Goal: Transaction & Acquisition: Download file/media

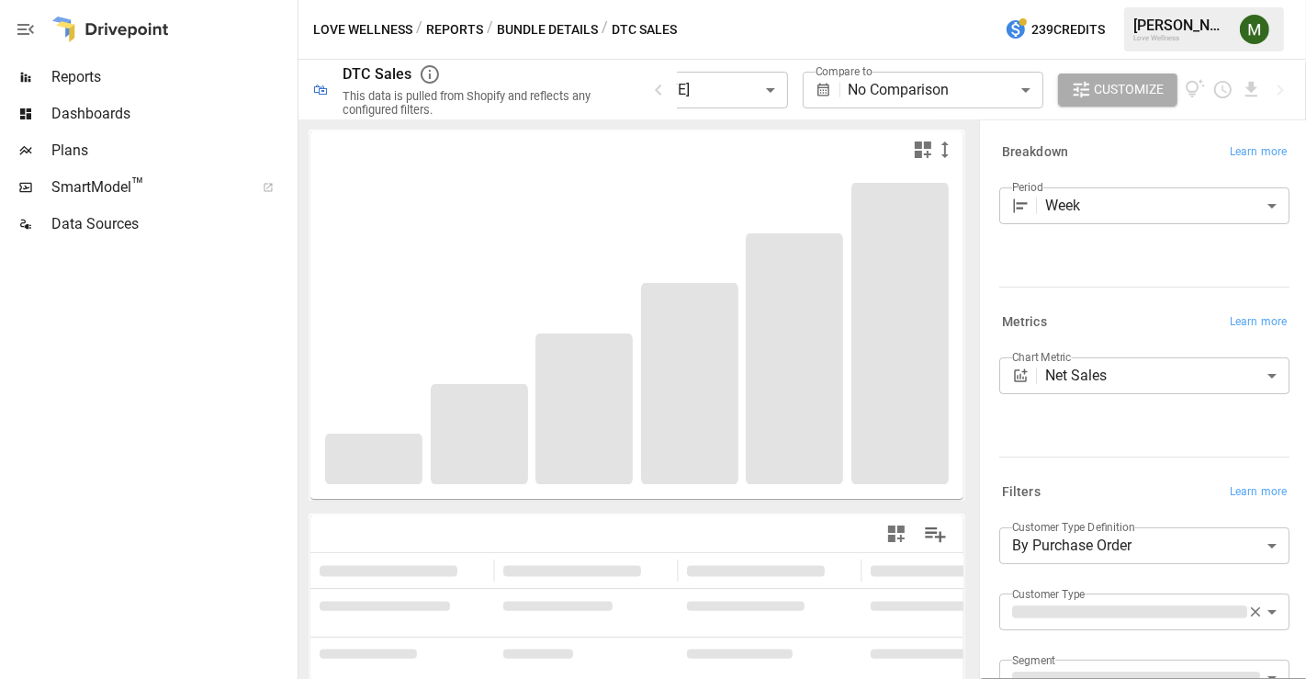
click at [739, 0] on body "**********" at bounding box center [653, 0] width 1306 height 0
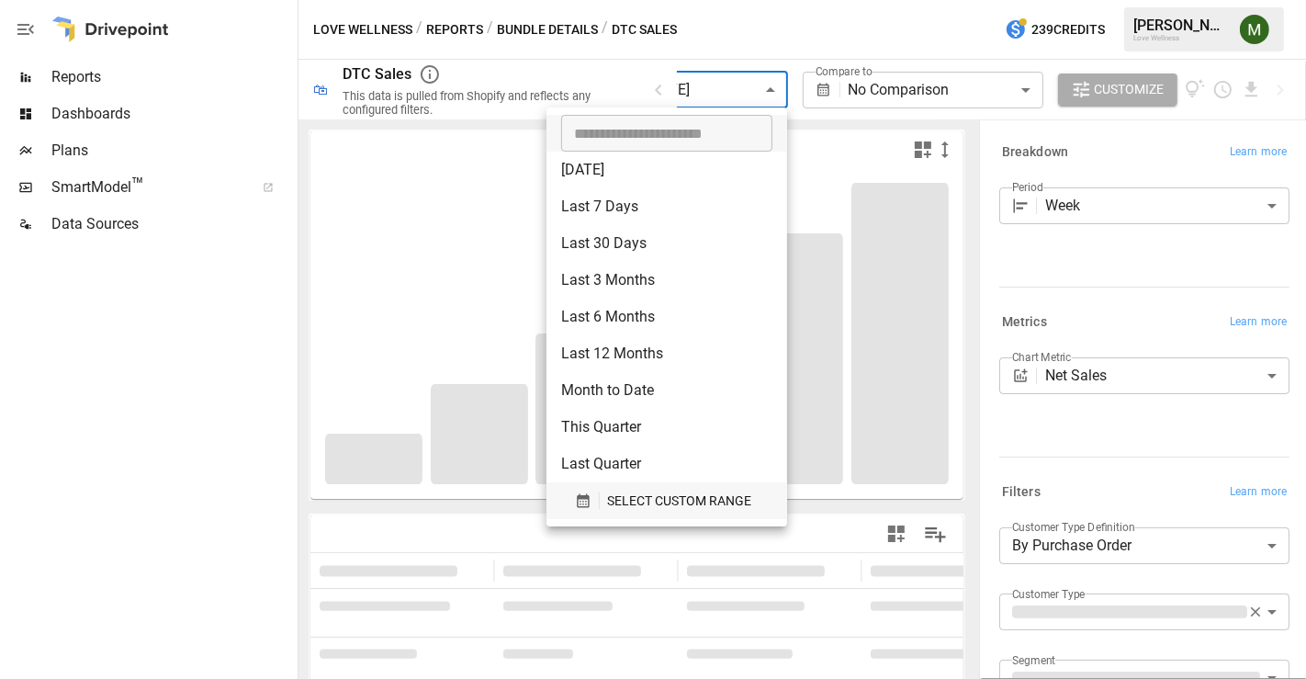
click at [580, 500] on icon "button" at bounding box center [583, 500] width 17 height 17
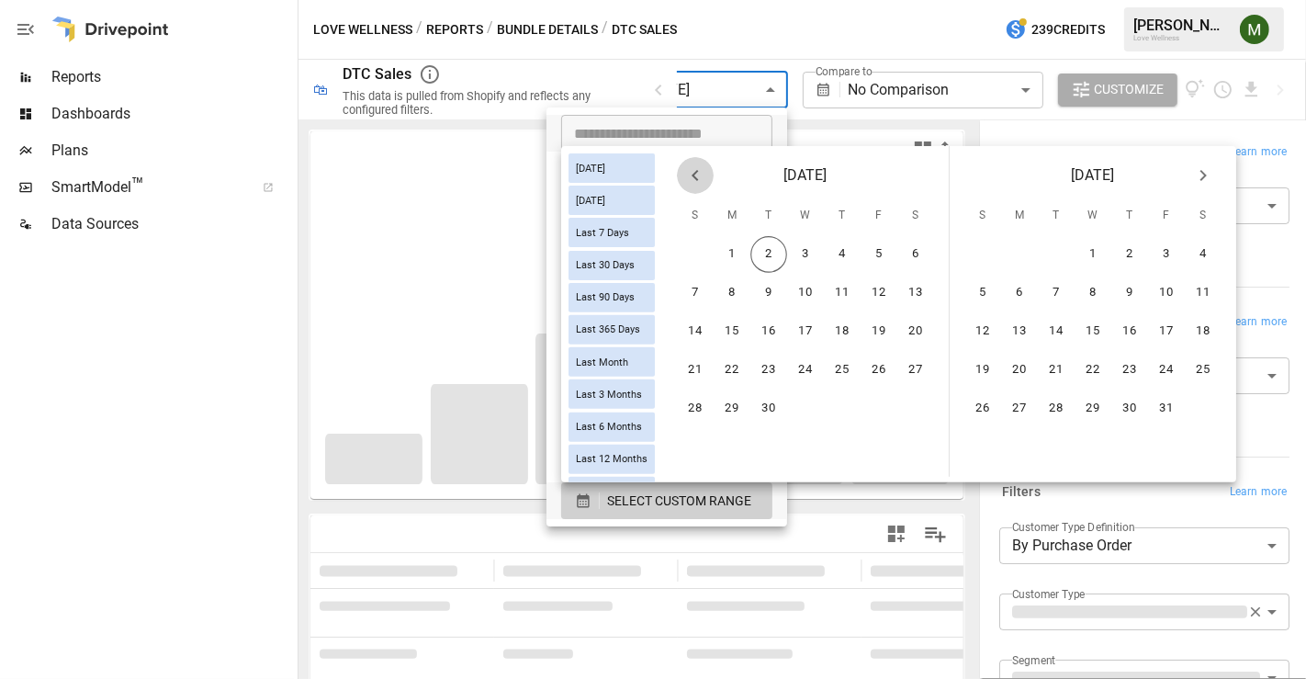
click at [714, 176] on button "Previous month" at bounding box center [695, 175] width 37 height 37
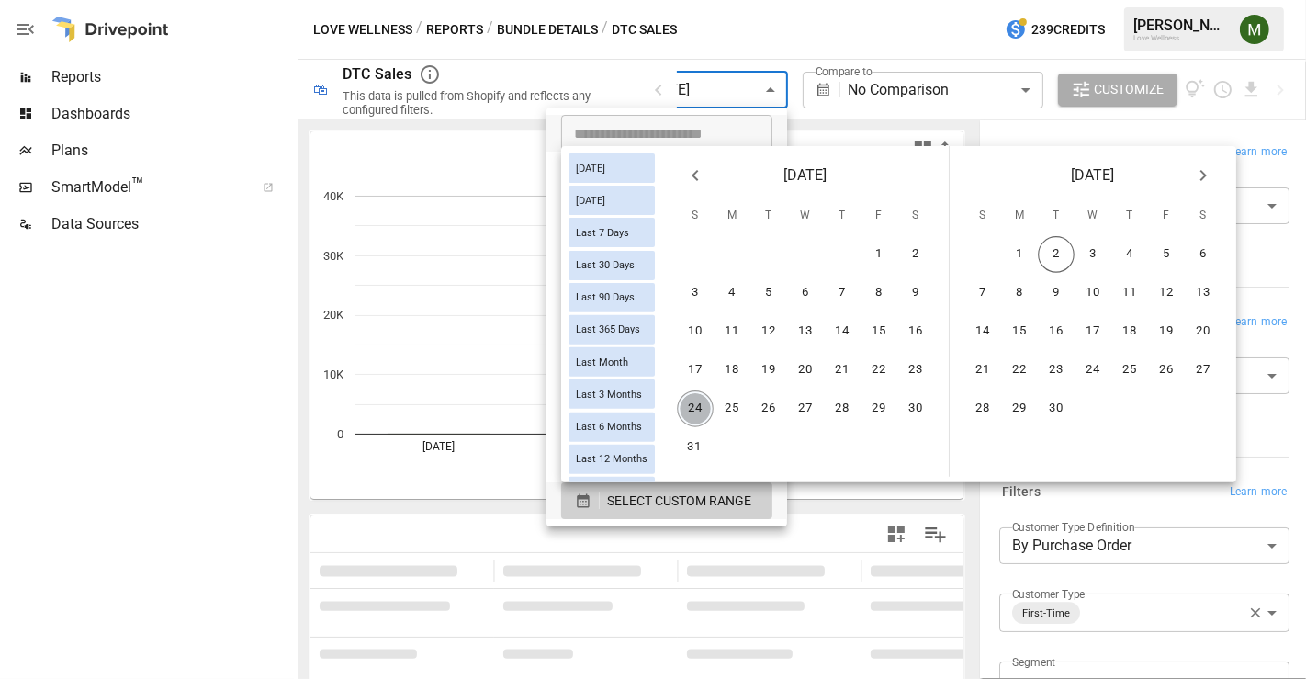
click at [710, 395] on button "24" at bounding box center [695, 408] width 37 height 37
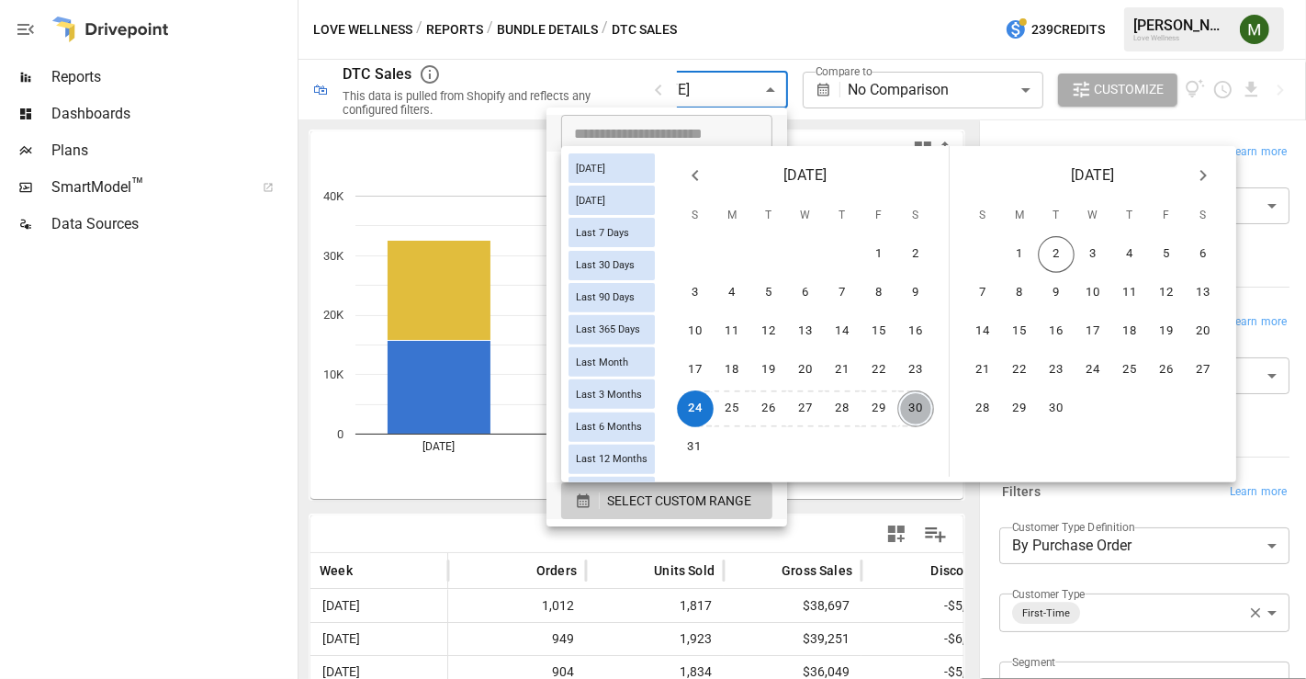
click at [917, 400] on button "30" at bounding box center [915, 408] width 37 height 37
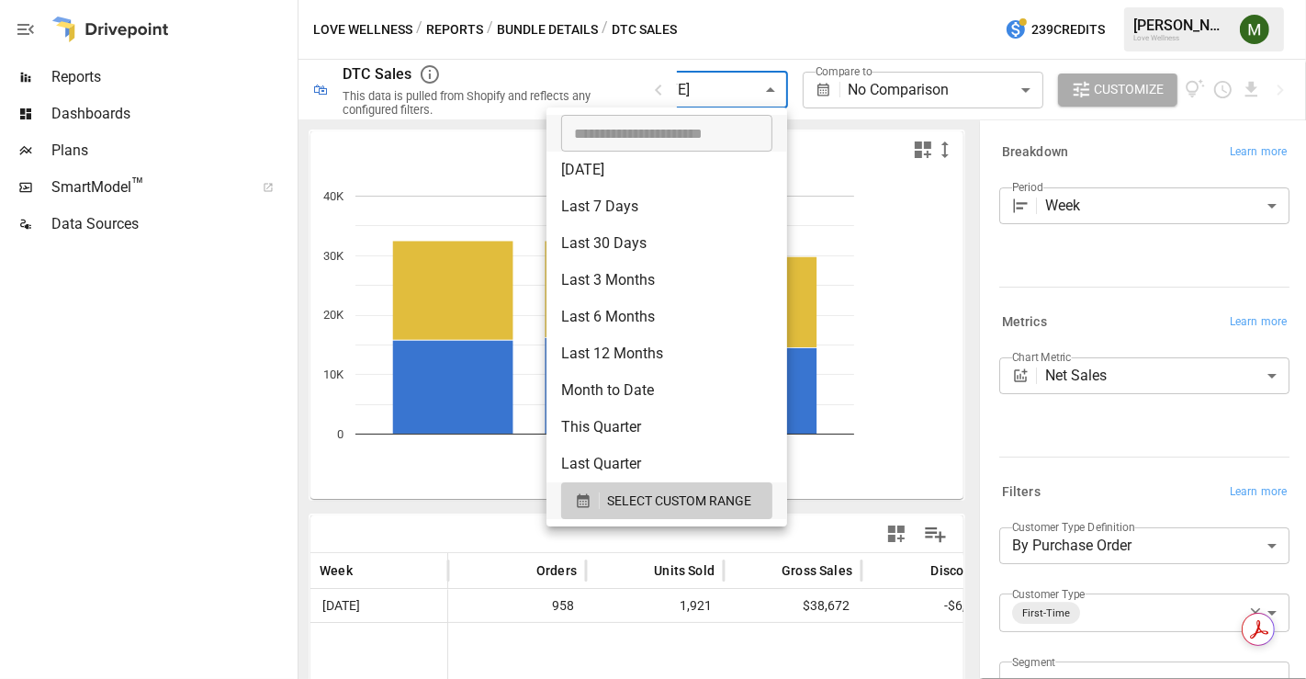
click at [281, 465] on div at bounding box center [653, 339] width 1306 height 679
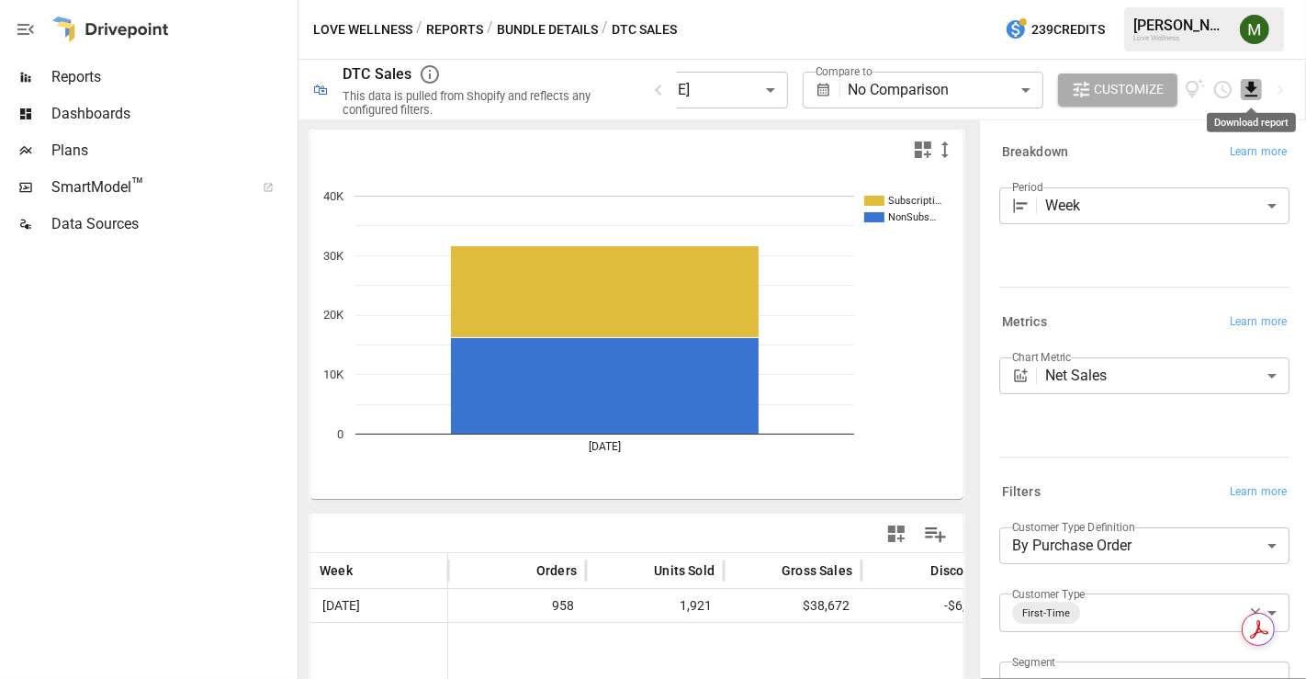
click at [1254, 83] on icon "Download report" at bounding box center [1251, 89] width 12 height 15
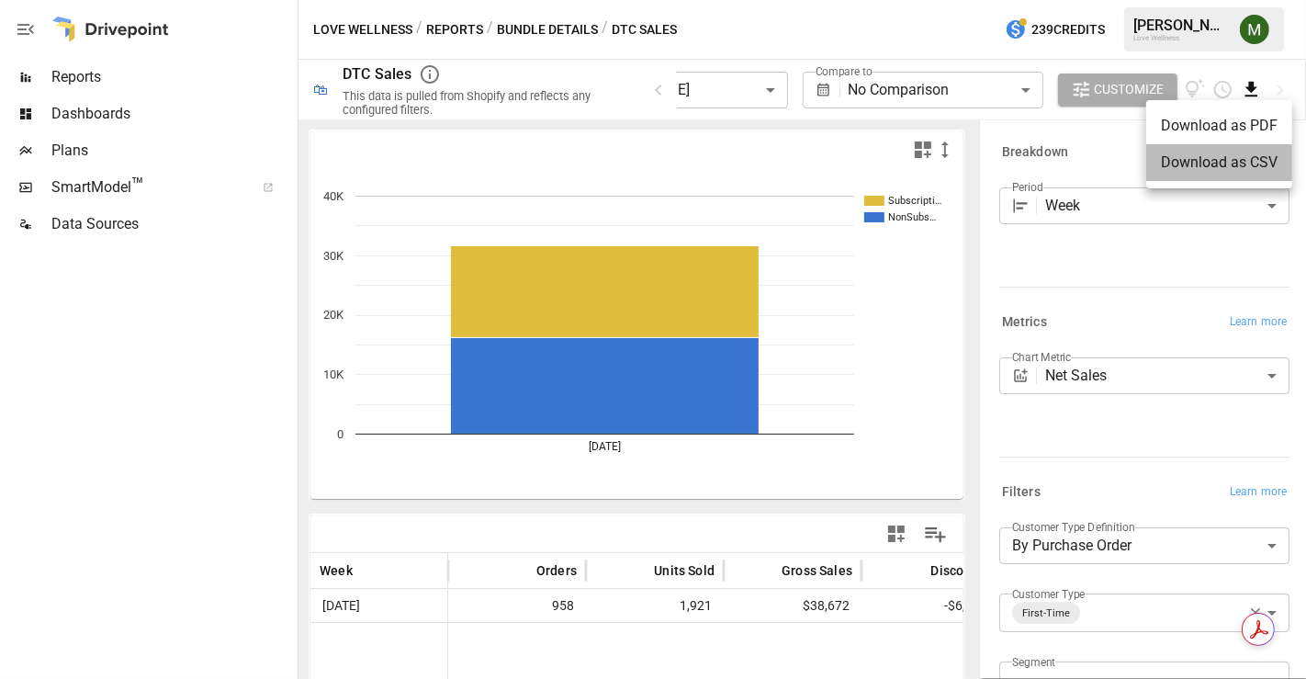
click at [1215, 163] on li "Download as CSV" at bounding box center [1219, 162] width 146 height 37
